Goal: Information Seeking & Learning: Learn about a topic

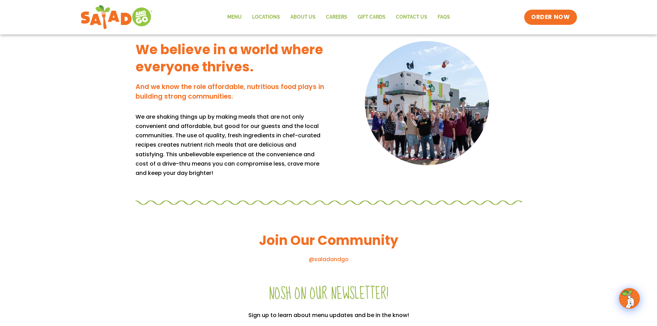
scroll to position [483, 0]
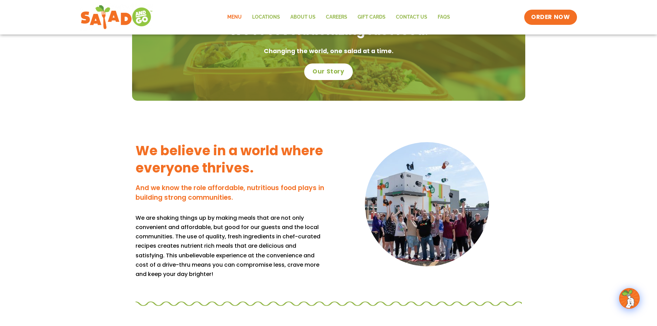
click at [247, 17] on link "Menu" at bounding box center [234, 17] width 25 height 16
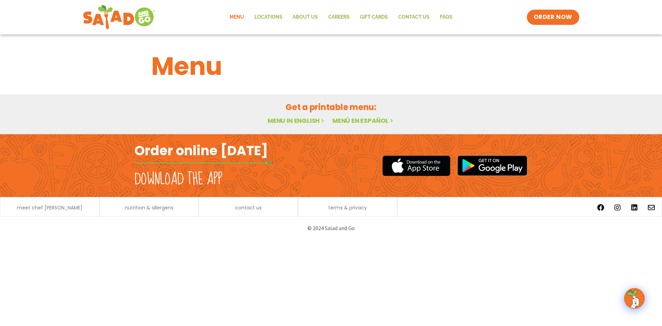
click at [304, 119] on link "Menu in English" at bounding box center [296, 120] width 58 height 9
